Goal: Information Seeking & Learning: Learn about a topic

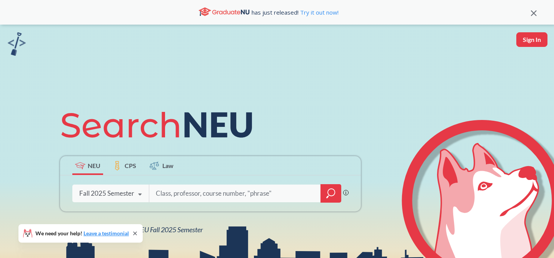
click at [237, 194] on input "search" at bounding box center [235, 193] width 160 height 16
type input "global co-op business"
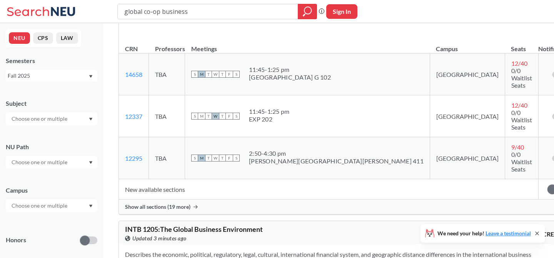
scroll to position [140, 0]
click at [181, 203] on span "Show all sections (19 more)" at bounding box center [157, 206] width 65 height 7
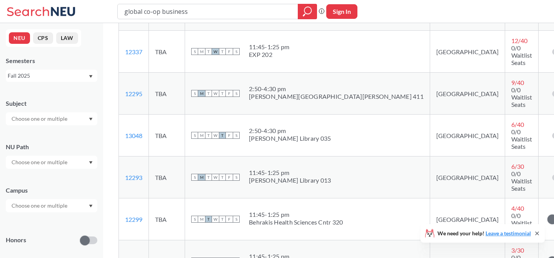
scroll to position [205, 0]
click at [133, 215] on link "12299" at bounding box center [133, 218] width 17 height 7
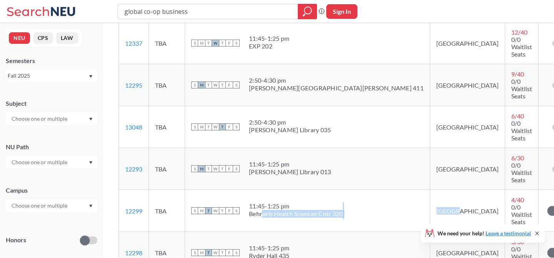
drag, startPoint x: 283, startPoint y: 147, endPoint x: 376, endPoint y: 147, distance: 92.7
click at [376, 190] on tr "12299 View this section on Banner. TBA S M T W T F S 11:45 - 1:25 pm Behrakis H…" at bounding box center [346, 211] width 455 height 42
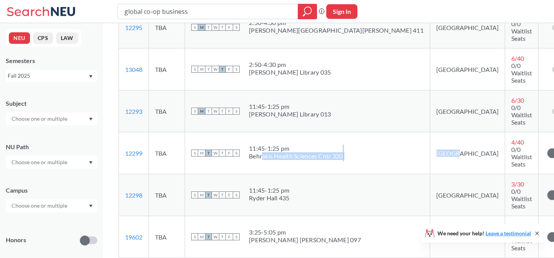
scroll to position [227, 0]
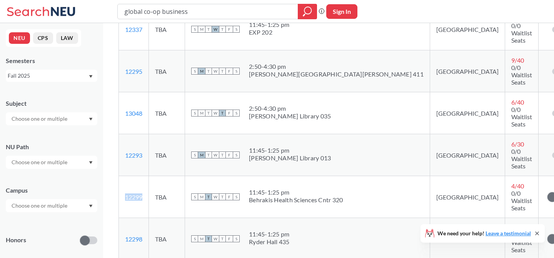
drag, startPoint x: 148, startPoint y: 132, endPoint x: 119, endPoint y: 132, distance: 28.5
click at [119, 176] on td "12299 View this section on Banner." at bounding box center [134, 197] width 30 height 42
copy link "12299"
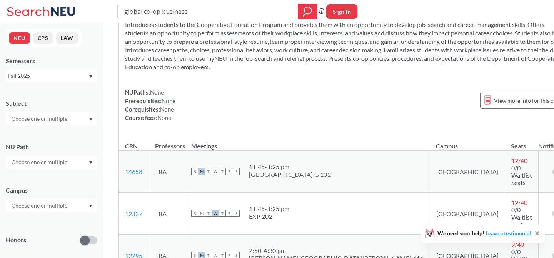
scroll to position [0, 0]
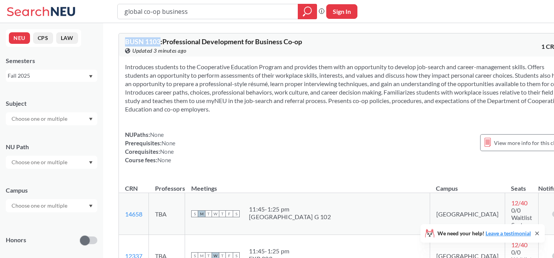
drag, startPoint x: 125, startPoint y: 38, endPoint x: 161, endPoint y: 40, distance: 35.8
click at [161, 40] on span "BUSN 1103 : Professional Development for Business Co-op" at bounding box center [213, 41] width 177 height 8
copy span "BUSN 1103"
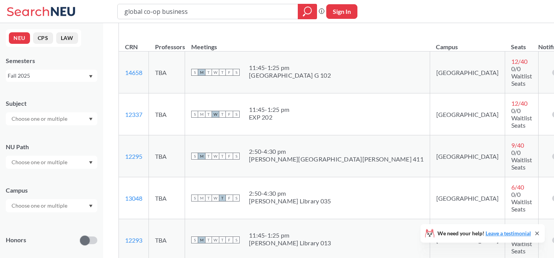
scroll to position [267, 0]
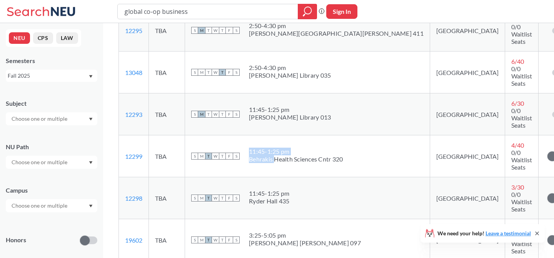
drag, startPoint x: 297, startPoint y: 93, endPoint x: 368, endPoint y: 93, distance: 71.2
click at [368, 135] on td "S M T W T F S 11:45 - 1:25 pm Behrakis Health Sciences Cntr 320" at bounding box center [307, 156] width 245 height 42
click at [136, 153] on link "12299" at bounding box center [133, 156] width 17 height 7
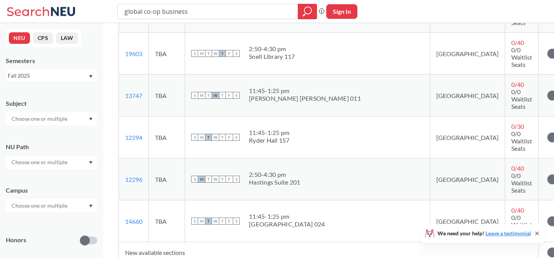
scroll to position [985, 0]
